Goal: Task Accomplishment & Management: Use online tool/utility

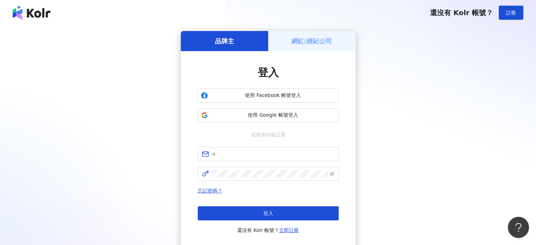
click at [324, 41] on h5 "網紅/經紀公司" at bounding box center [311, 41] width 41 height 9
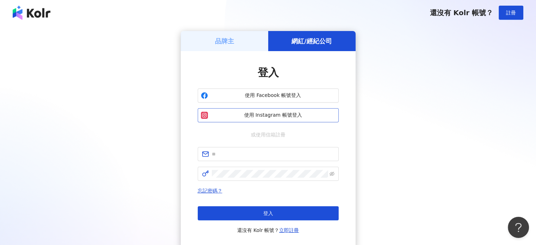
click at [275, 120] on button "使用 Instagram 帳號登入" at bounding box center [268, 115] width 141 height 14
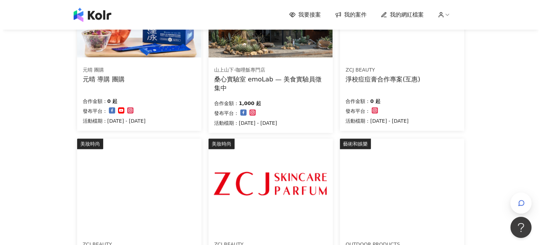
scroll to position [317, 0]
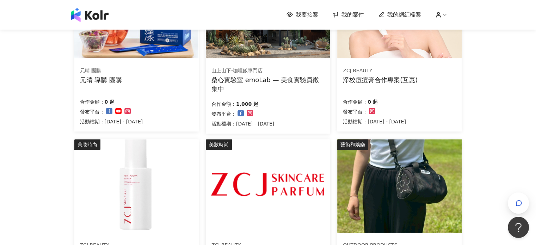
click at [380, 78] on div "淨校痘痘膏合作專案(互惠)" at bounding box center [380, 79] width 75 height 9
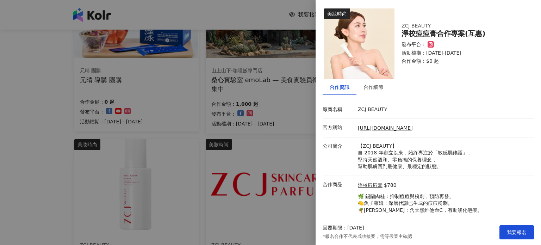
click at [185, 101] on div at bounding box center [270, 122] width 541 height 245
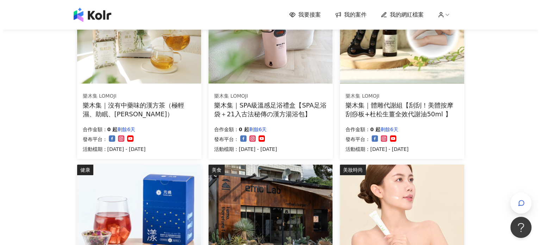
scroll to position [141, 0]
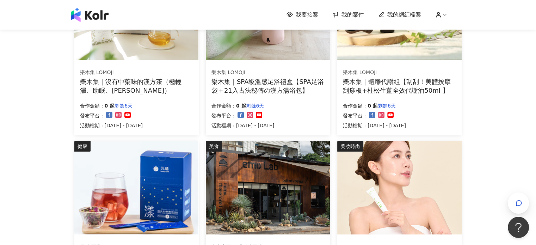
click at [296, 88] on div "樂木集｜SPA級溫感足浴禮盒【SPA足浴袋＋21入古法秘傳の漢方湯浴包】" at bounding box center [267, 86] width 113 height 18
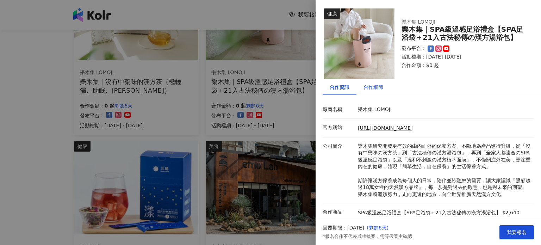
click at [380, 84] on div "合作細節" at bounding box center [373, 87] width 20 height 8
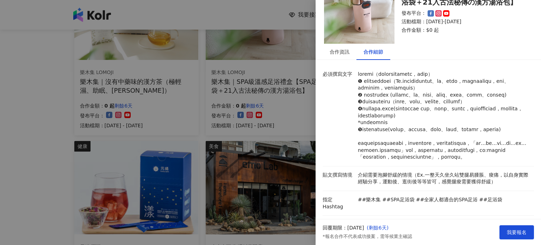
scroll to position [23, 0]
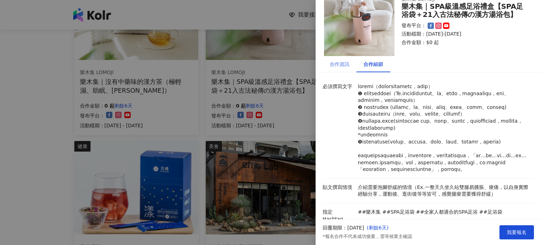
click at [338, 69] on div "合作資訊" at bounding box center [340, 64] width 34 height 16
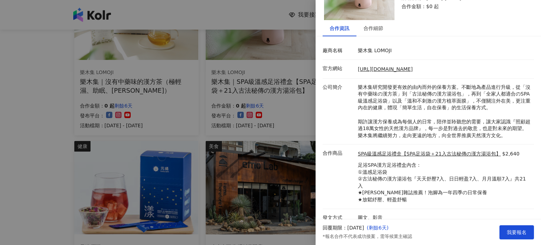
scroll to position [65, 0]
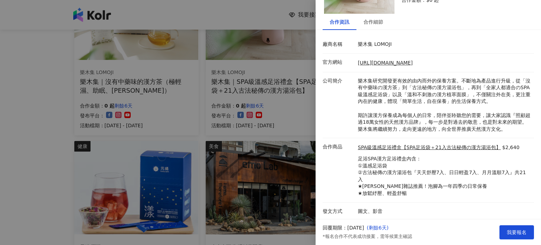
click at [124, 46] on div at bounding box center [270, 122] width 541 height 245
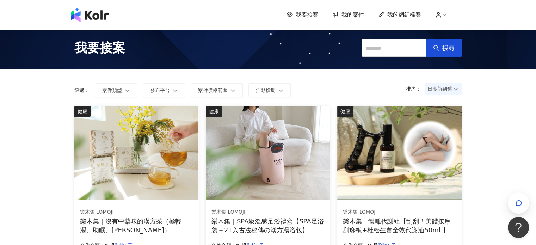
scroll to position [0, 0]
